Goal: Task Accomplishment & Management: Manage account settings

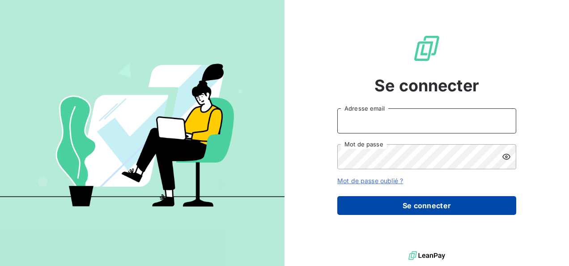
type input "[EMAIL_ADDRESS][DOMAIN_NAME]"
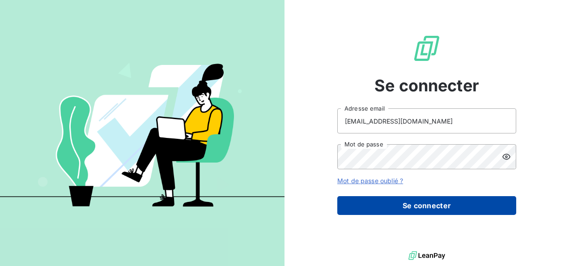
click at [415, 203] on button "Se connecter" at bounding box center [426, 205] width 179 height 19
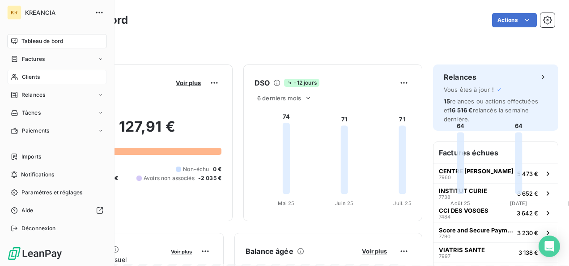
click at [34, 77] on span "Clients" at bounding box center [31, 77] width 18 height 8
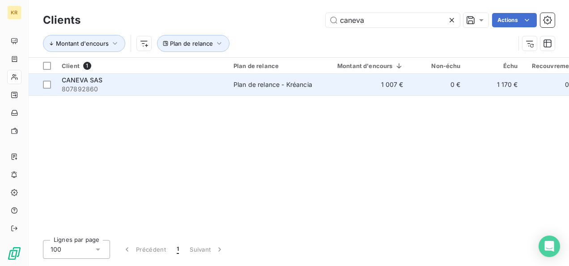
type input "caneva"
click at [190, 89] on span "807892860" at bounding box center [142, 89] width 161 height 9
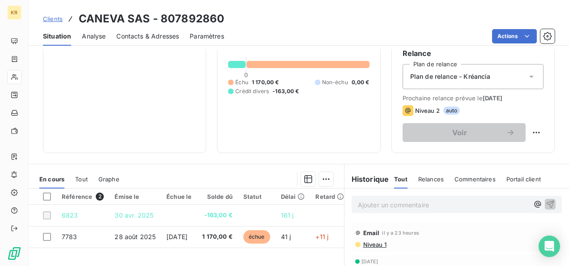
scroll to position [131, 0]
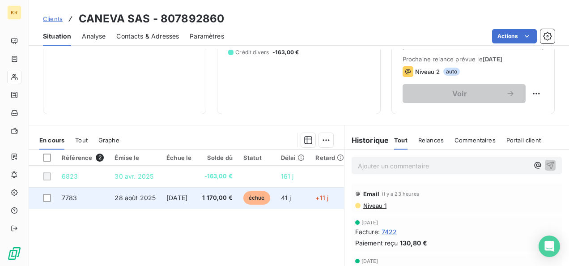
click at [231, 200] on span "1 170,00 €" at bounding box center [217, 197] width 30 height 9
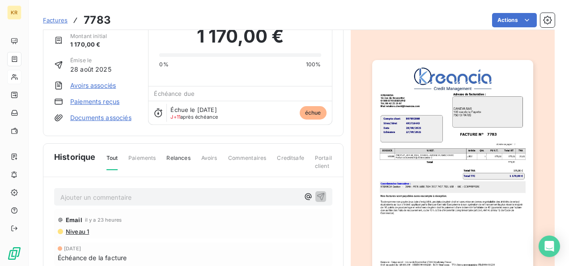
scroll to position [38, 0]
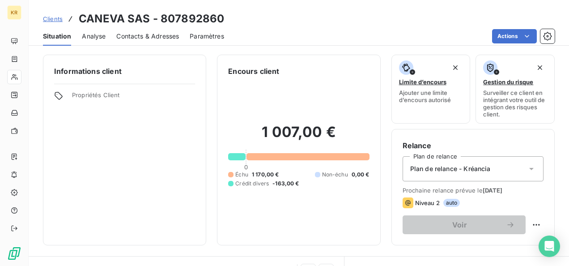
scroll to position [149, 0]
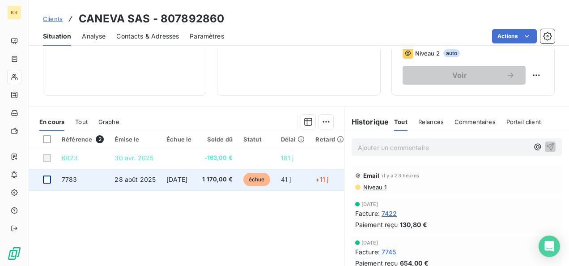
click at [47, 178] on div at bounding box center [47, 179] width 8 height 8
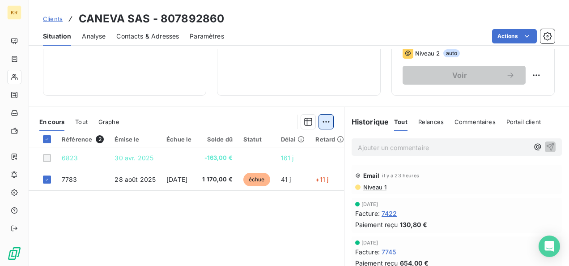
click at [323, 119] on html "KR Clients CANEVA SAS - 807892860 Situation Analyse Contacts & Adresses Paramèt…" at bounding box center [284, 133] width 569 height 266
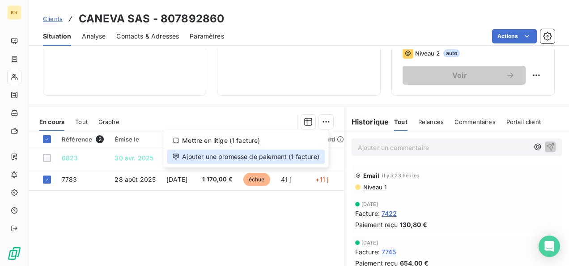
click at [259, 158] on div "Ajouter une promesse de paiement (1 facture)" at bounding box center [246, 156] width 158 height 14
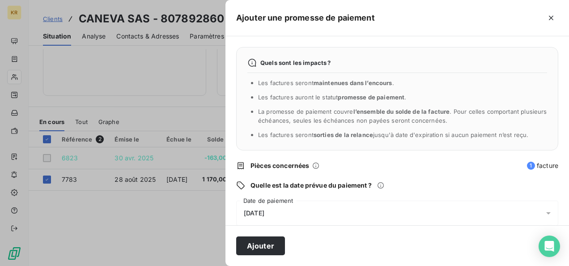
scroll to position [45, 0]
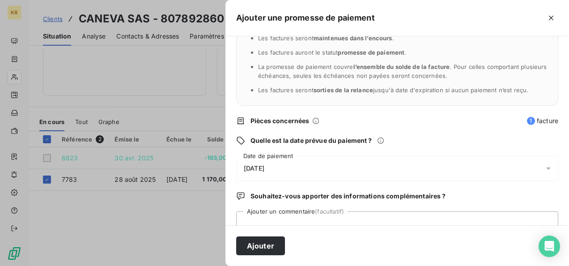
click at [544, 164] on icon at bounding box center [548, 168] width 9 height 9
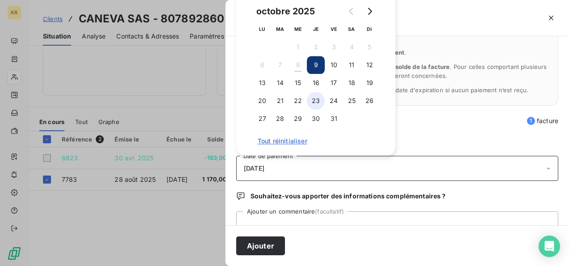
click at [318, 94] on button "23" at bounding box center [316, 101] width 18 height 18
click at [263, 249] on button "Ajouter" at bounding box center [260, 245] width 49 height 19
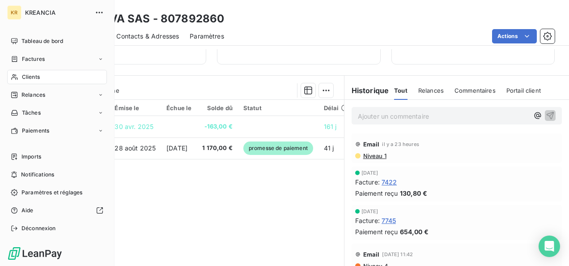
click at [19, 77] on div "Clients" at bounding box center [57, 77] width 100 height 14
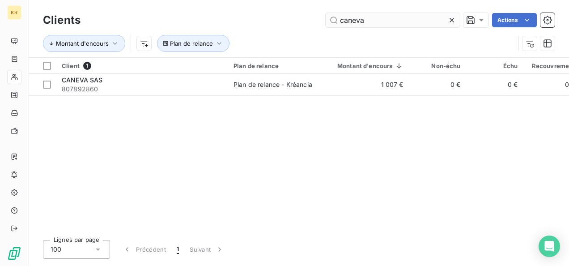
click at [375, 20] on input "caneva" at bounding box center [393, 20] width 134 height 14
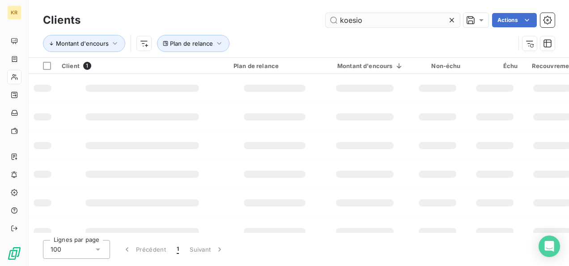
type input "koesio"
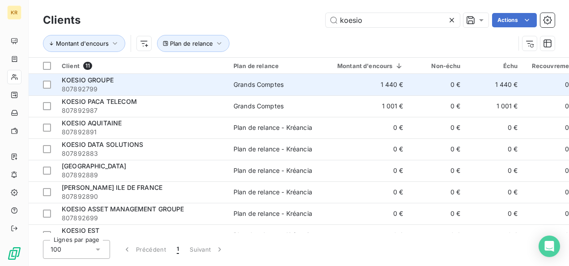
click at [117, 82] on div "KOESIO GROUPE" at bounding box center [142, 80] width 161 height 9
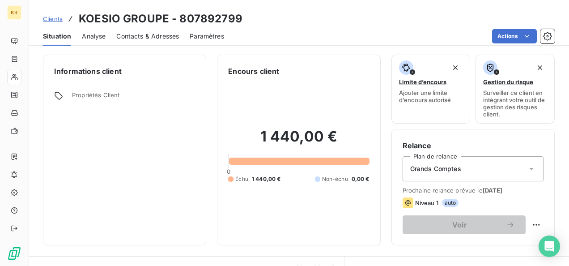
click at [140, 39] on span "Contacts & Adresses" at bounding box center [147, 36] width 63 height 9
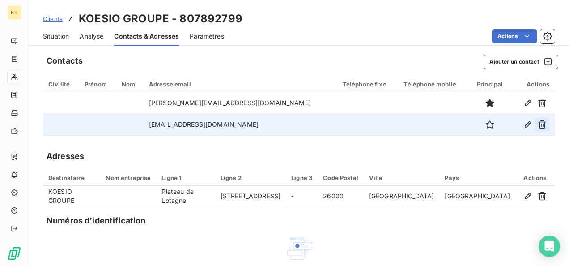
click at [538, 125] on icon "button" at bounding box center [542, 124] width 9 height 9
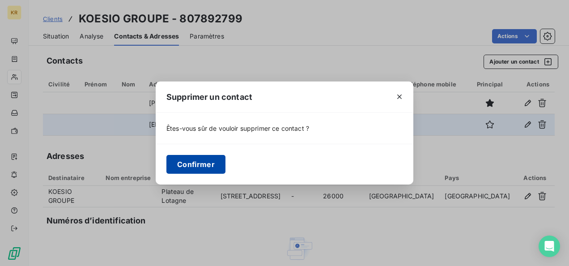
click at [208, 168] on button "Confirmer" at bounding box center [195, 164] width 59 height 19
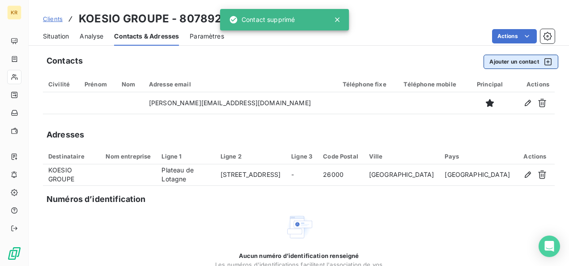
click at [505, 60] on button "Ajouter un contact" at bounding box center [521, 62] width 75 height 14
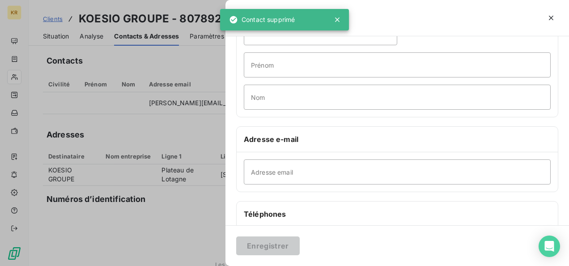
scroll to position [61, 0]
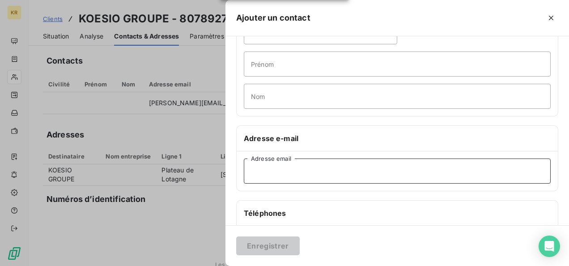
click at [264, 174] on input "Adresse email" at bounding box center [397, 170] width 307 height 25
paste input "[EMAIL_ADDRESS][DOMAIN_NAME]"
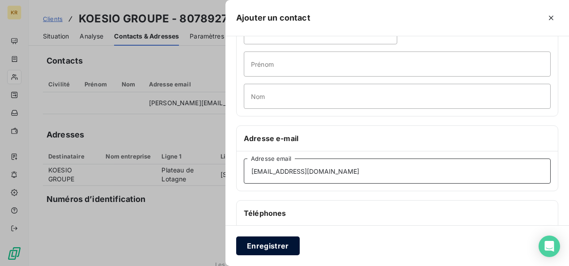
type input "[EMAIL_ADDRESS][DOMAIN_NAME]"
click at [272, 250] on button "Enregistrer" at bounding box center [268, 245] width 64 height 19
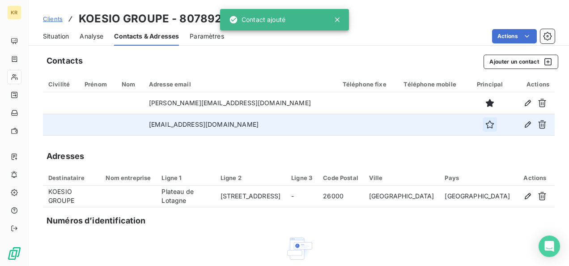
click at [485, 123] on icon "button" at bounding box center [489, 124] width 9 height 9
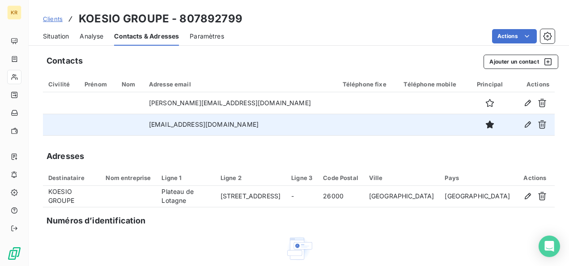
click at [46, 35] on span "Situation" at bounding box center [56, 36] width 26 height 9
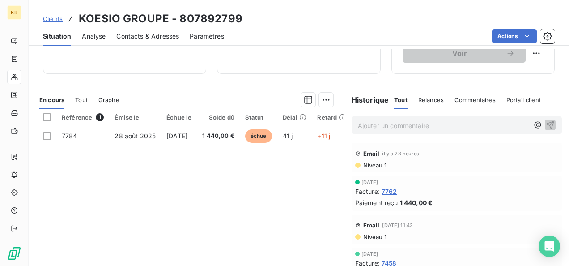
scroll to position [0, 0]
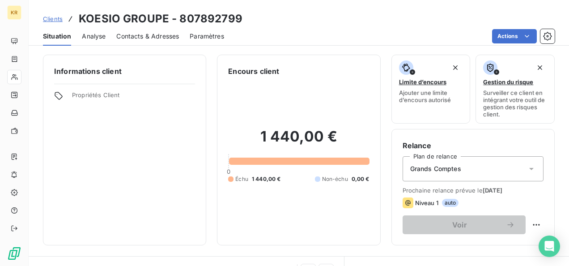
click at [51, 18] on span "Clients" at bounding box center [53, 18] width 20 height 7
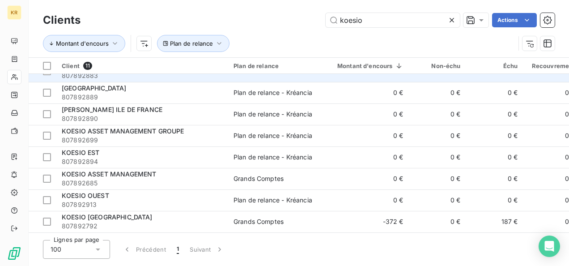
scroll to position [81, 0]
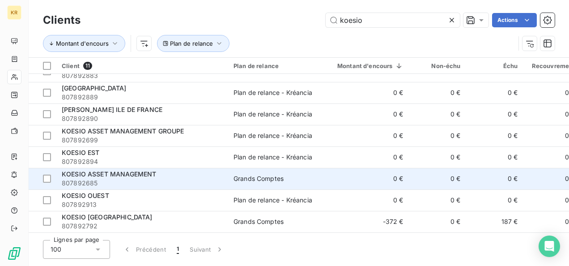
click at [127, 172] on span "KOESIO ASSET MANAGEMENT" at bounding box center [109, 174] width 94 height 8
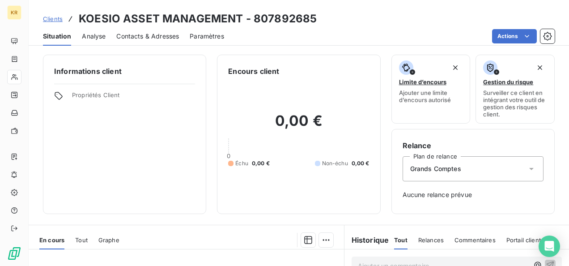
click at [137, 30] on div "Contacts & Adresses" at bounding box center [147, 36] width 63 height 19
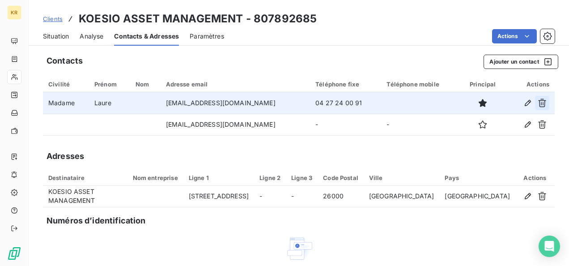
click at [538, 100] on icon "button" at bounding box center [542, 103] width 8 height 8
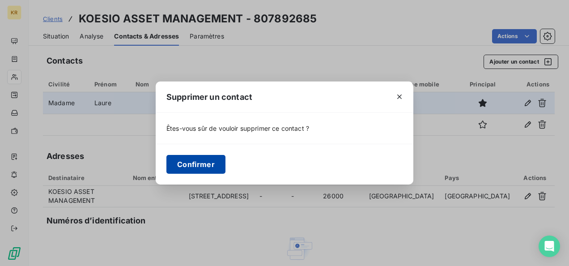
click at [191, 165] on button "Confirmer" at bounding box center [195, 164] width 59 height 19
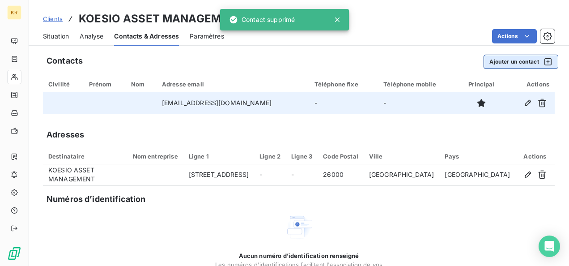
click at [489, 64] on button "Ajouter un contact" at bounding box center [521, 62] width 75 height 14
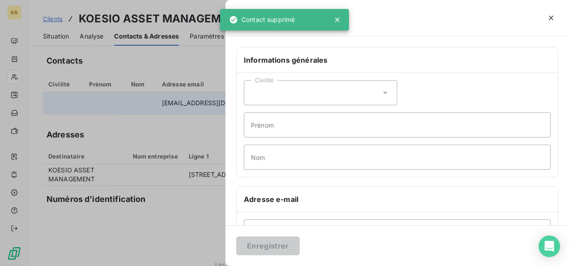
click at [520, 81] on div "Civilité Prénom Nom" at bounding box center [397, 125] width 321 height 104
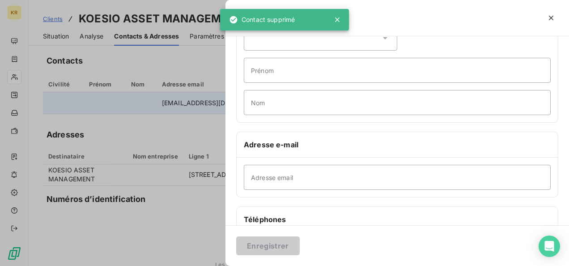
scroll to position [57, 0]
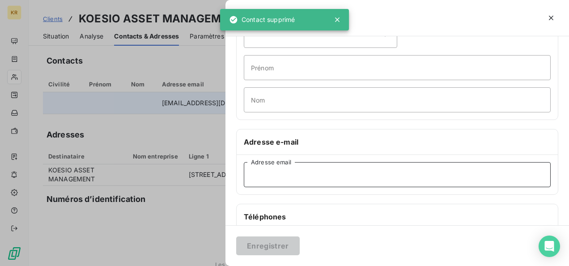
click at [299, 173] on input "Adresse email" at bounding box center [397, 174] width 307 height 25
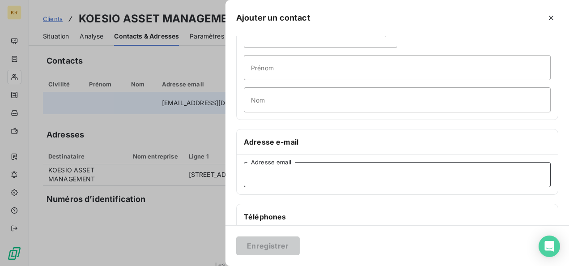
paste input "[EMAIL_ADDRESS][DOMAIN_NAME]"
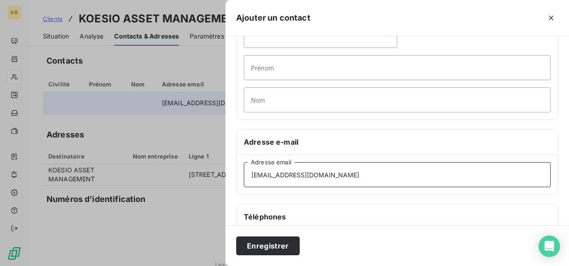
scroll to position [84, 0]
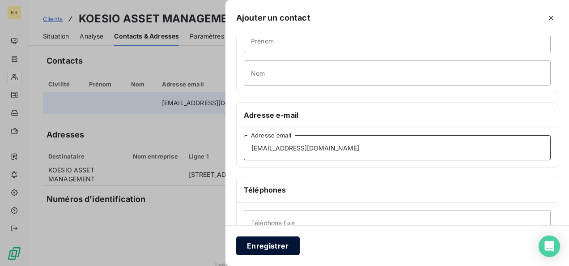
type input "[EMAIL_ADDRESS][DOMAIN_NAME]"
click at [269, 242] on button "Enregistrer" at bounding box center [268, 245] width 64 height 19
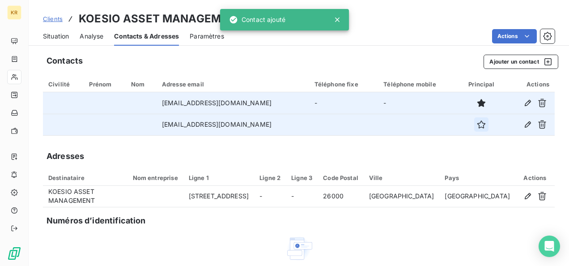
click at [477, 126] on icon "button" at bounding box center [481, 124] width 9 height 9
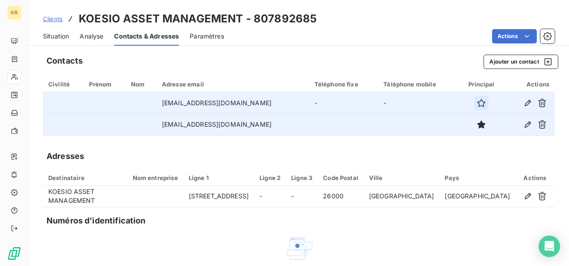
click at [477, 105] on icon "button" at bounding box center [481, 102] width 9 height 9
click at [477, 124] on icon "button" at bounding box center [481, 124] width 9 height 9
click at [66, 33] on span "Situation" at bounding box center [56, 36] width 26 height 9
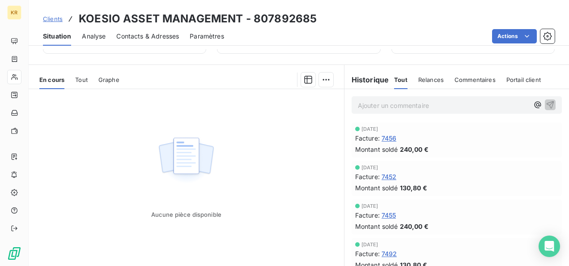
scroll to position [0, 0]
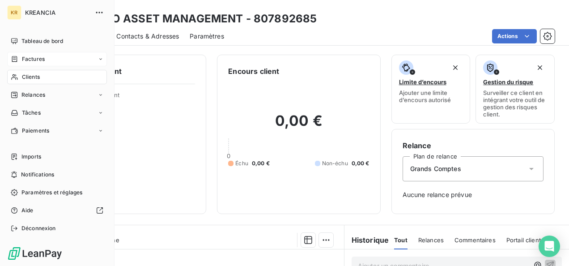
click at [24, 60] on span "Factures" at bounding box center [33, 59] width 23 height 8
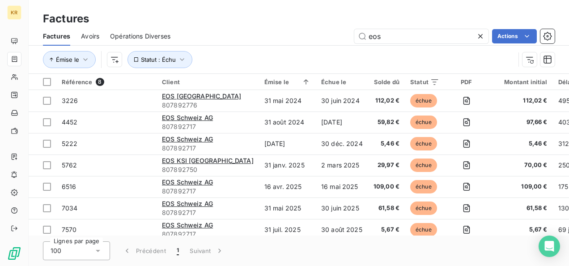
click at [479, 33] on icon at bounding box center [480, 36] width 9 height 9
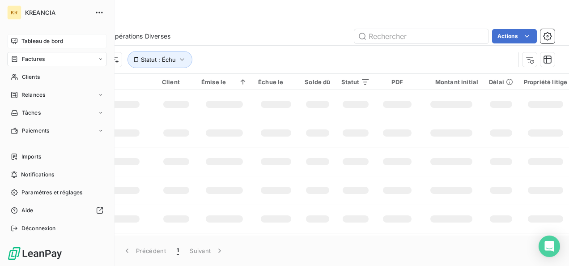
click at [19, 39] on div "Tableau de bord" at bounding box center [57, 41] width 100 height 14
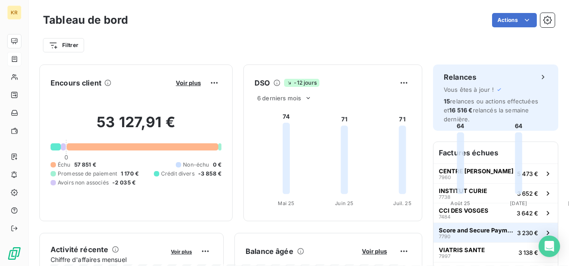
click at [464, 228] on span "Score and Secure Payment (SSP)" at bounding box center [476, 229] width 75 height 7
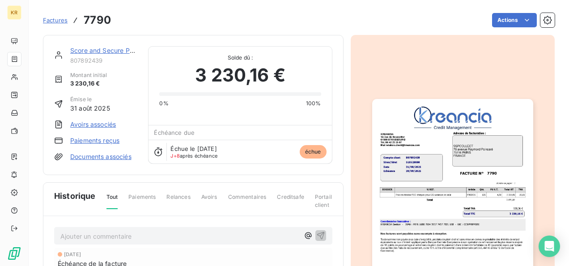
click at [81, 48] on link "Score and Secure Payment (SSP)" at bounding box center [120, 51] width 101 height 8
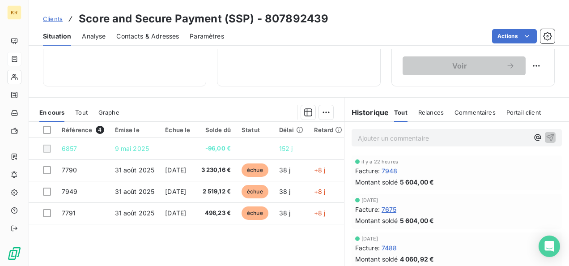
scroll to position [167, 0]
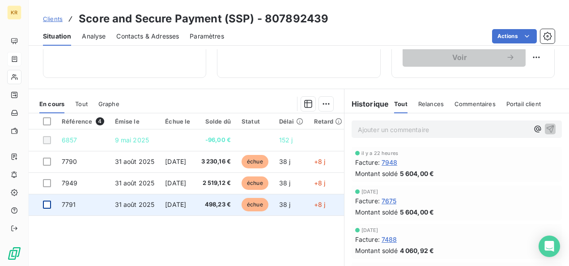
click at [44, 204] on div at bounding box center [47, 204] width 8 height 8
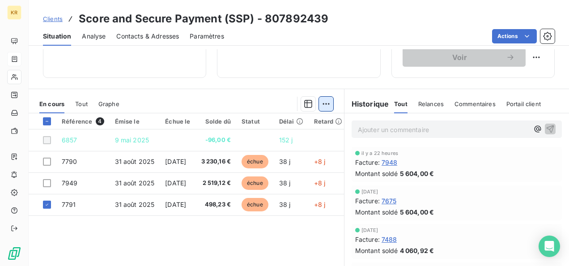
click at [327, 105] on html "KR Clients Score and Secure Payment (SSP) - 807892439 Situation Analyse Contact…" at bounding box center [284, 133] width 569 height 266
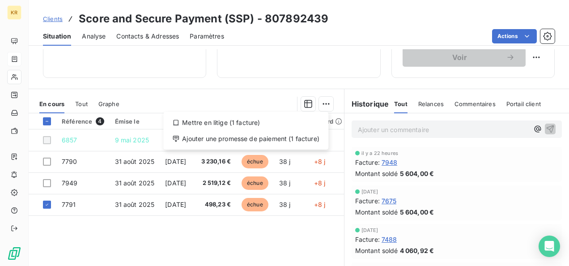
click at [223, 202] on html "KR Clients Score and Secure Payment (SSP) - 807892439 Situation Analyse Contact…" at bounding box center [284, 133] width 569 height 266
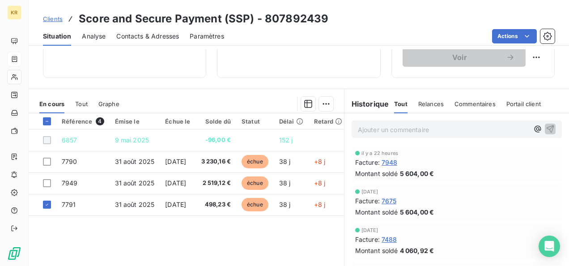
click at [223, 202] on span "498,23 €" at bounding box center [216, 204] width 30 height 9
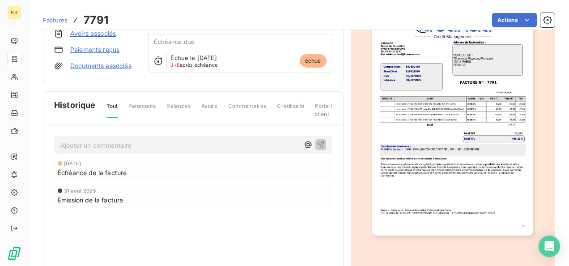
scroll to position [58, 0]
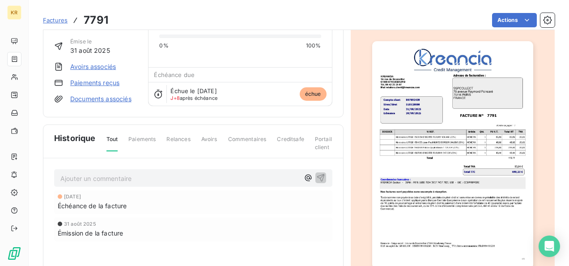
click at [109, 83] on link "Paiements reçus" at bounding box center [94, 82] width 49 height 9
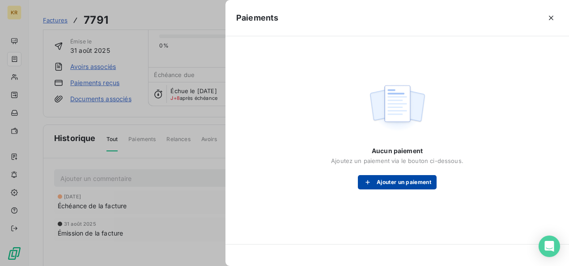
click at [410, 184] on button "Ajouter un paiement" at bounding box center [397, 182] width 79 height 14
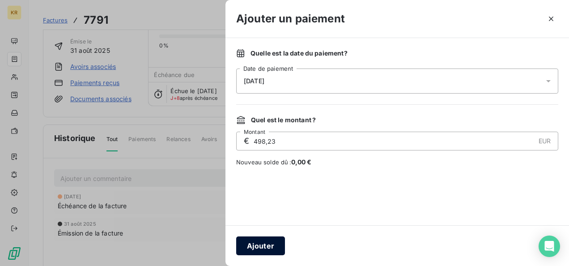
click at [261, 244] on button "Ajouter" at bounding box center [260, 245] width 49 height 19
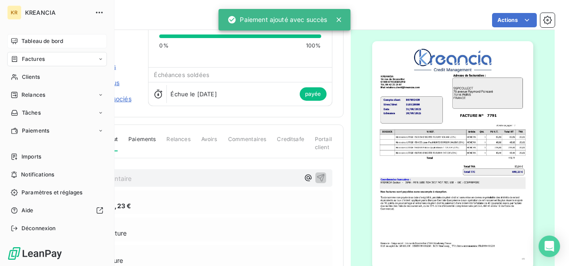
click at [25, 43] on span "Tableau de bord" at bounding box center [42, 41] width 42 height 8
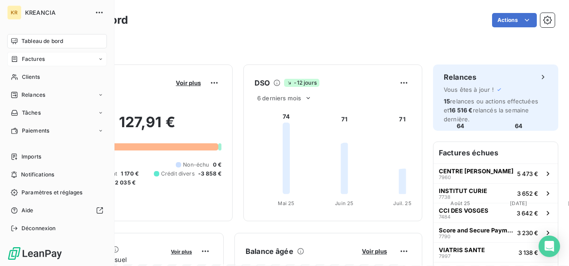
click at [46, 58] on div "Factures" at bounding box center [57, 59] width 100 height 14
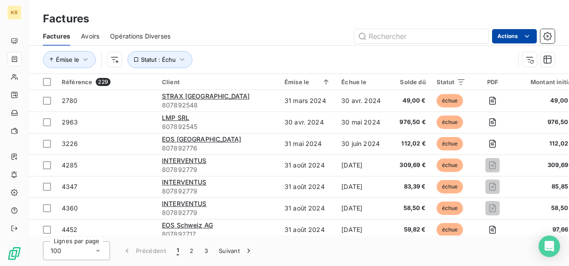
click at [532, 37] on html "KR Factures Factures Avoirs Opérations Diverses Actions Émise le Statut : Échu …" at bounding box center [284, 133] width 569 height 266
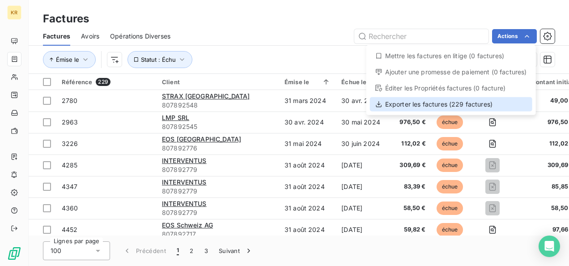
click at [462, 103] on div "Exporter les factures (229 factures)" at bounding box center [451, 104] width 162 height 14
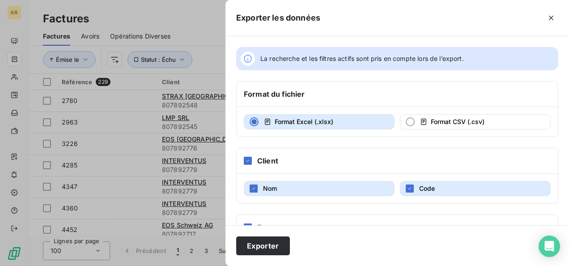
scroll to position [200, 0]
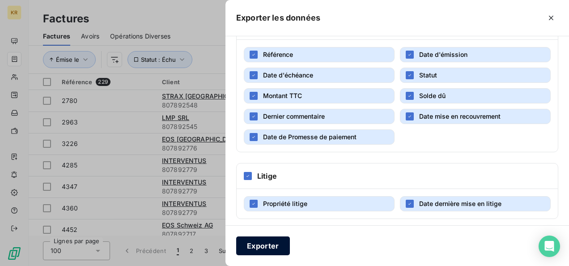
click at [275, 245] on button "Exporter" at bounding box center [263, 245] width 54 height 19
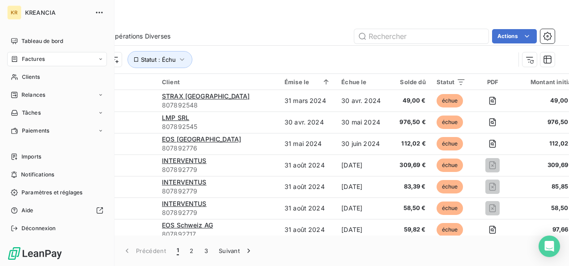
click at [21, 40] on span "Tableau de bord" at bounding box center [42, 41] width 42 height 8
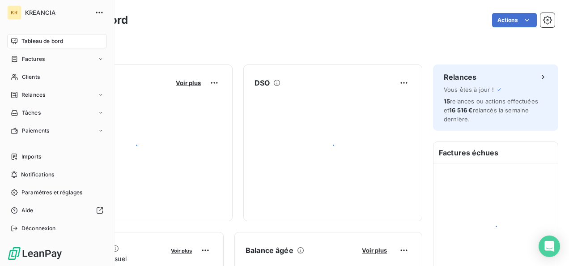
click at [21, 40] on span "Tableau de bord" at bounding box center [42, 41] width 42 height 8
